Goal: Task Accomplishment & Management: Manage account settings

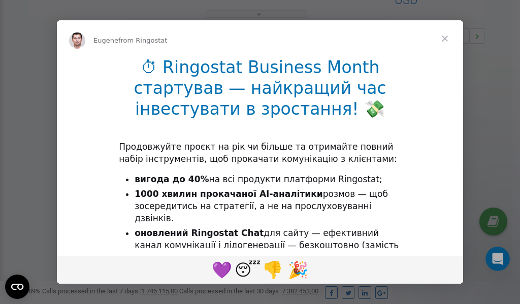
click at [444, 39] on span "Close" at bounding box center [444, 38] width 37 height 37
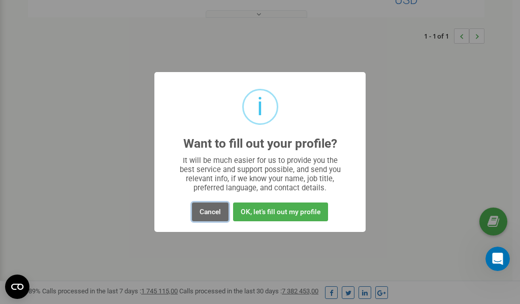
click at [212, 212] on button "Cancel" at bounding box center [210, 211] width 37 height 19
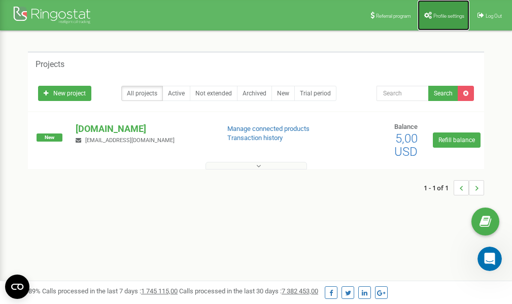
click at [437, 16] on span "Profile settings" at bounding box center [448, 16] width 31 height 6
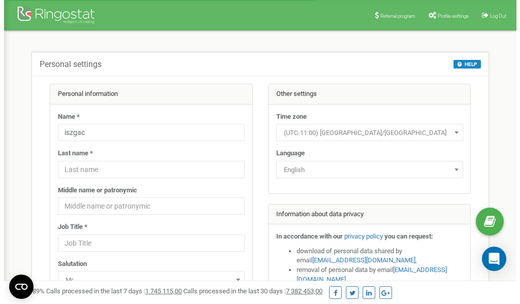
scroll to position [51, 0]
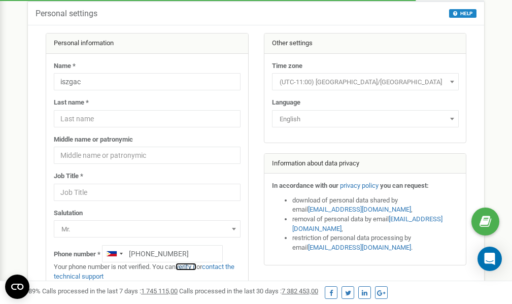
click at [186, 268] on link "verify it" at bounding box center [186, 267] width 21 height 8
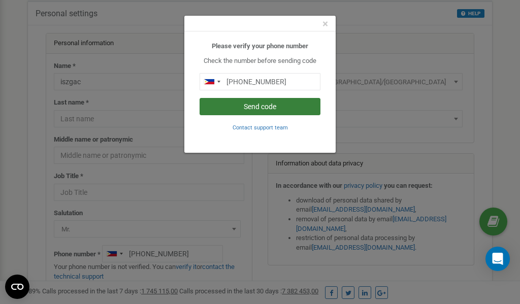
click at [266, 109] on button "Send code" at bounding box center [259, 106] width 121 height 17
